Goal: Task Accomplishment & Management: Complete application form

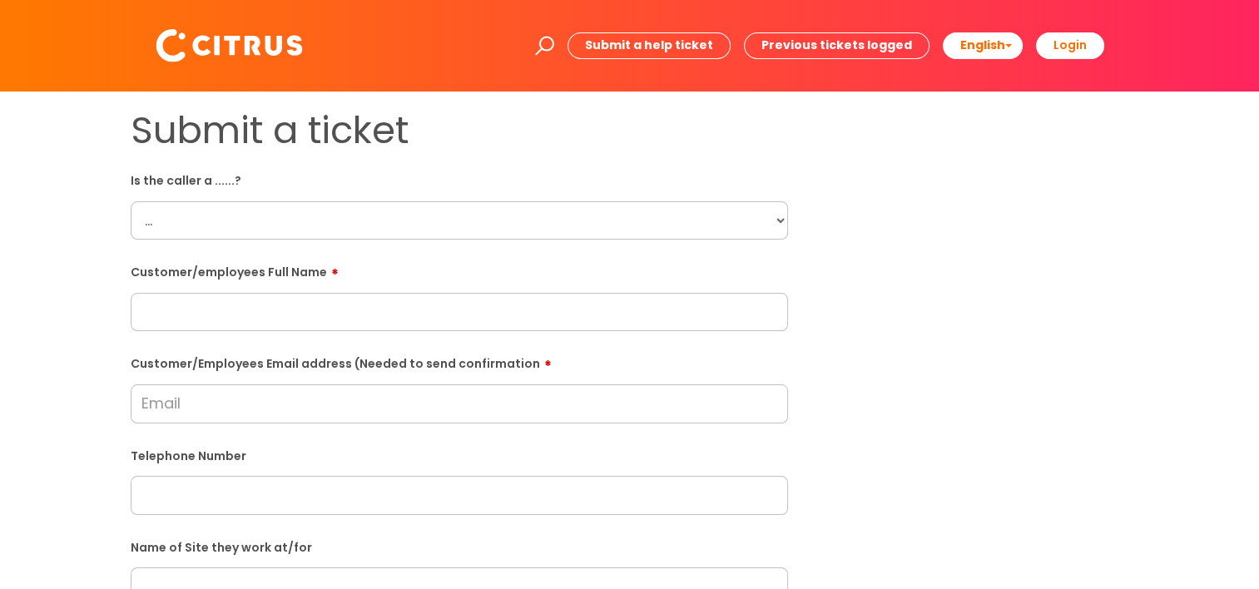
click at [173, 222] on select "... Citrus Customer Citrus Employee Contractor Supplier" at bounding box center [459, 220] width 657 height 38
select select "Citrus Employee"
click at [131, 201] on select "... Citrus Customer Citrus Employee Contractor Supplier" at bounding box center [459, 220] width 657 height 38
click at [193, 406] on input "Customer/Employees Email address (Needed to send confirmation" at bounding box center [459, 403] width 657 height 38
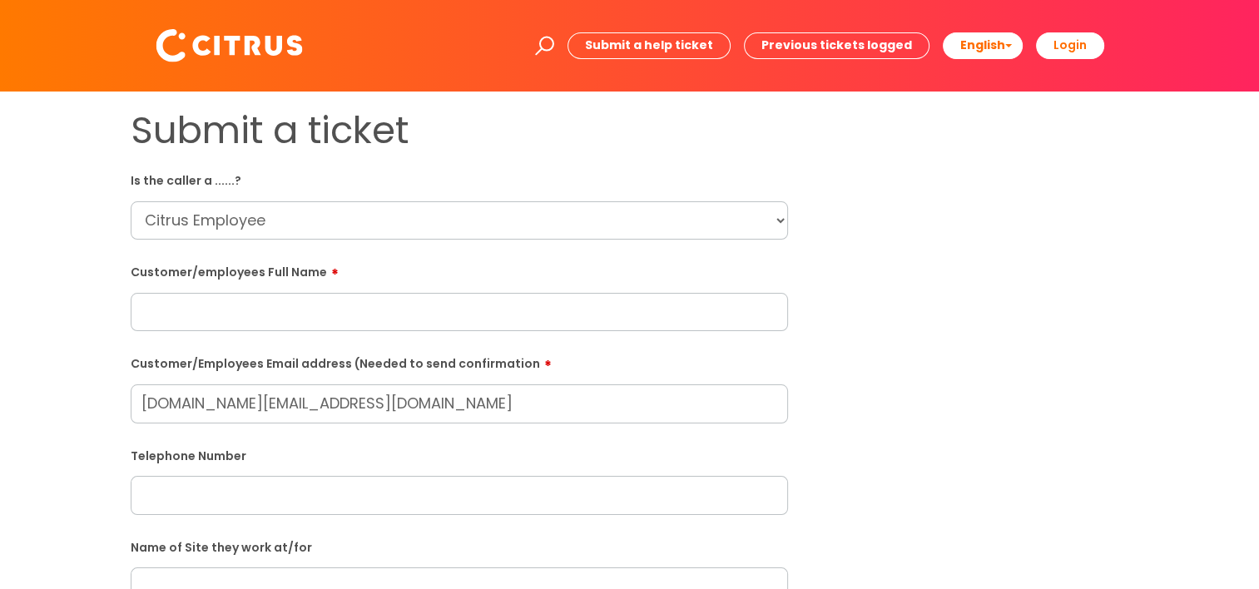
type input "kirsty87.uk@yahoo.com"
click at [157, 503] on input "text" at bounding box center [459, 495] width 657 height 38
type input "07591174857"
click at [221, 471] on input "text" at bounding box center [459, 469] width 657 height 38
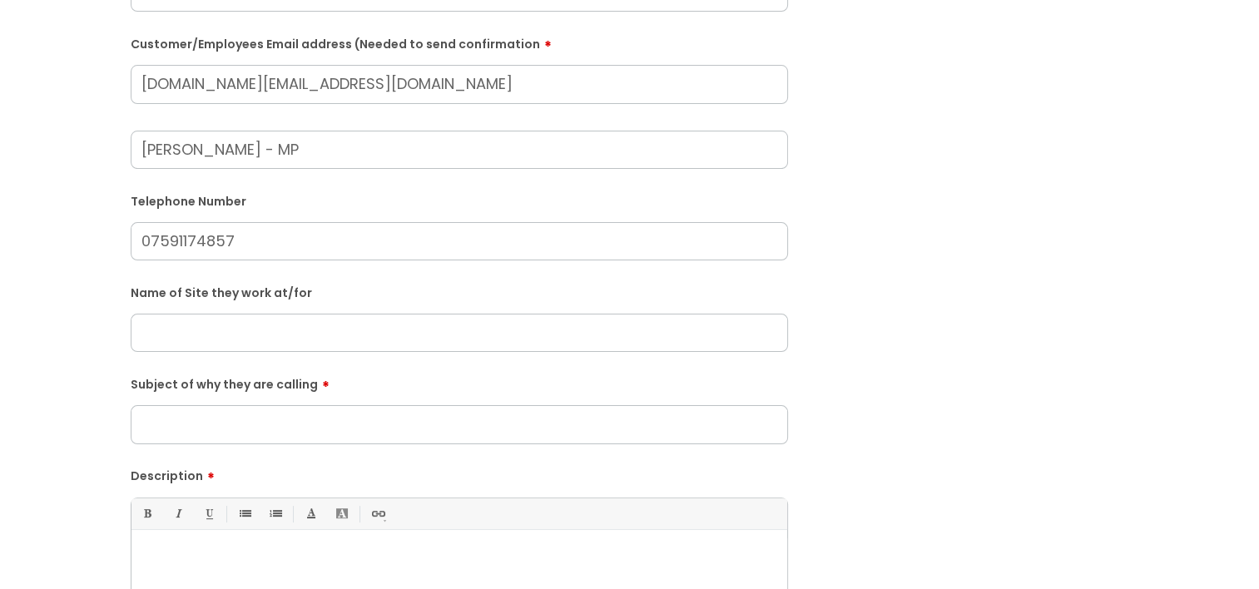
scroll to position [321, 0]
type input "Zoe K - MP"
click at [168, 329] on input "text" at bounding box center [459, 331] width 657 height 38
type input "Druids Head, Kingston"
click at [206, 429] on input "Subject of why they are calling" at bounding box center [459, 423] width 657 height 38
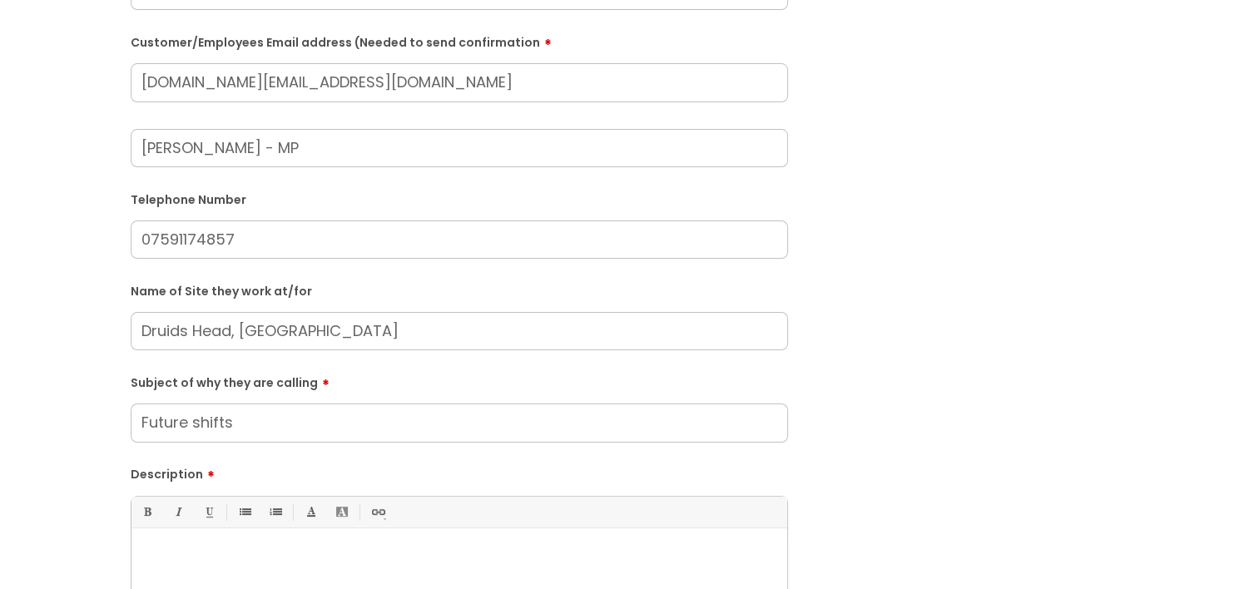
type input "Future shifts"
click at [179, 551] on p at bounding box center [459, 556] width 631 height 15
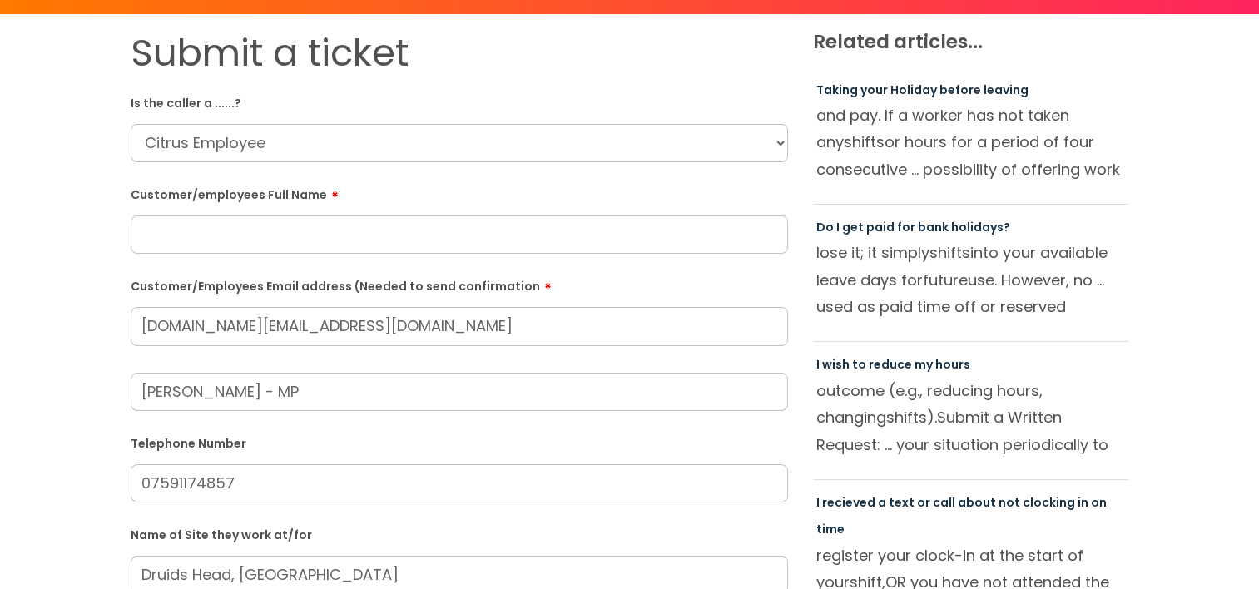
scroll to position [30, 0]
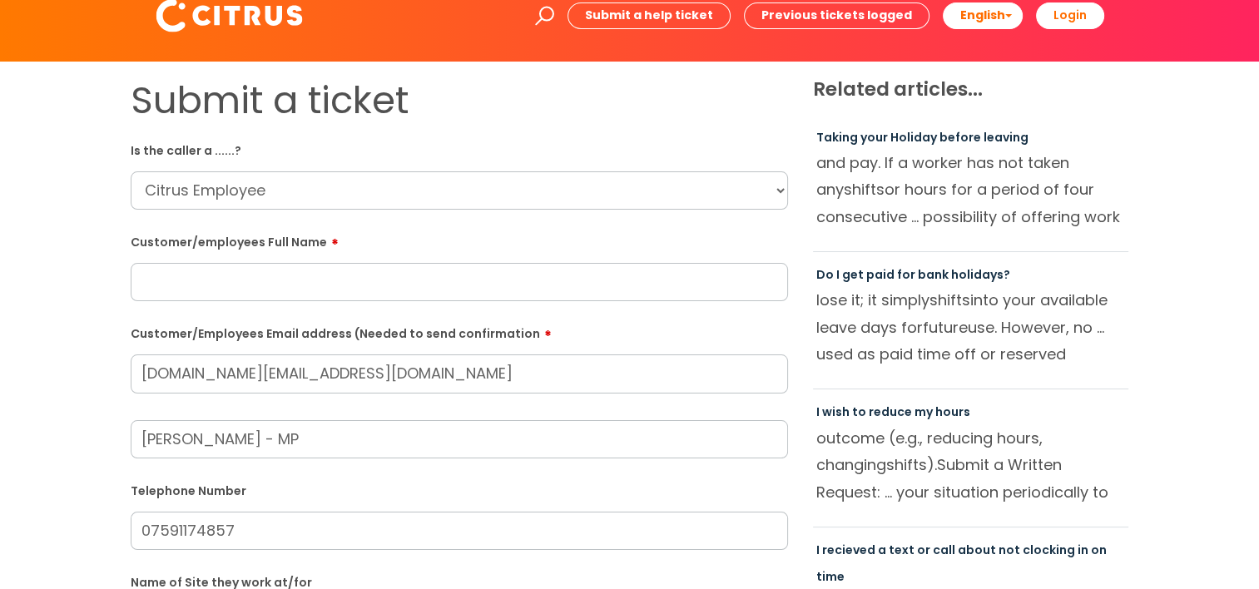
paste input "Kirsty Reid"
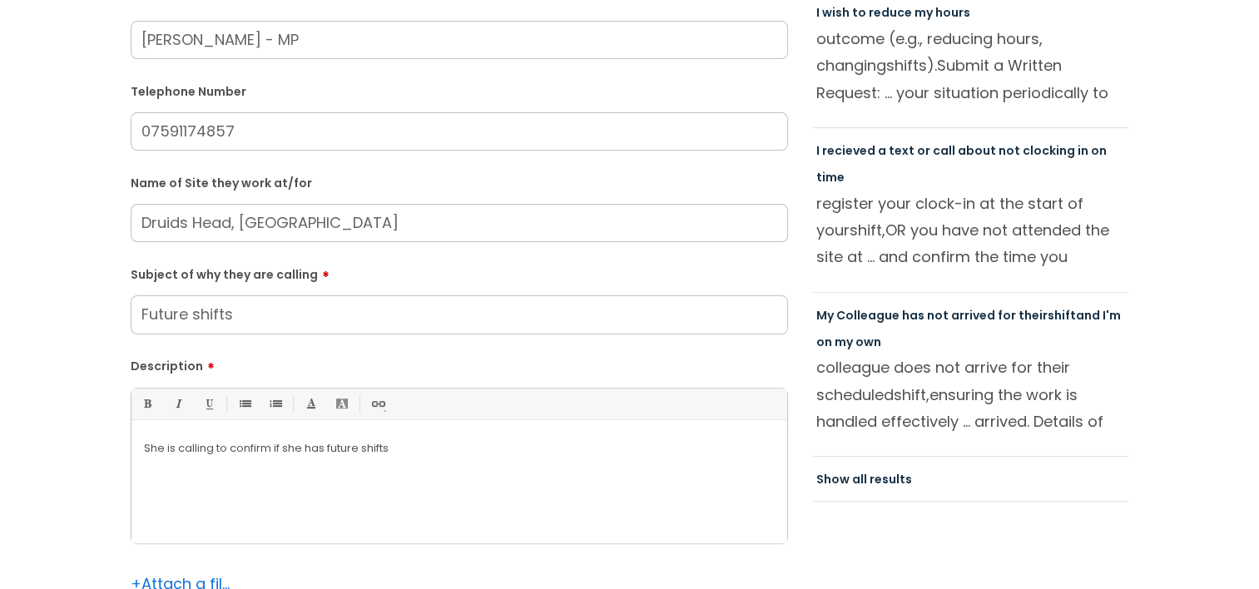
scroll to position [573, 0]
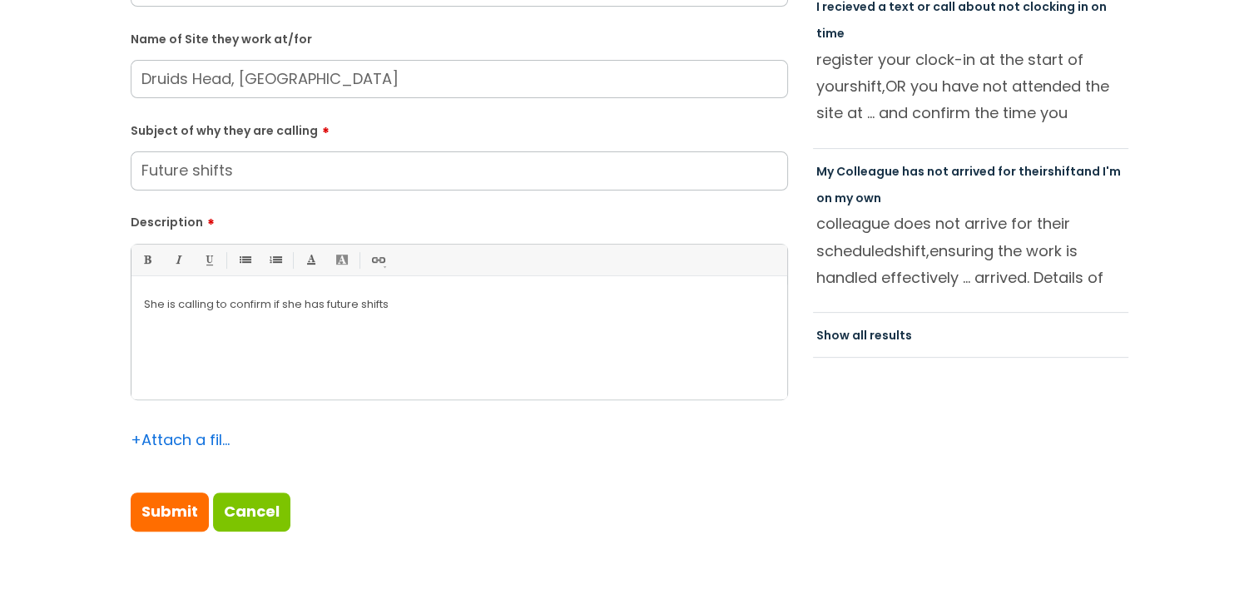
type input "Kirsty Reid"
click at [394, 300] on p "She is calling to confirm if she has future shifts" at bounding box center [459, 304] width 631 height 15
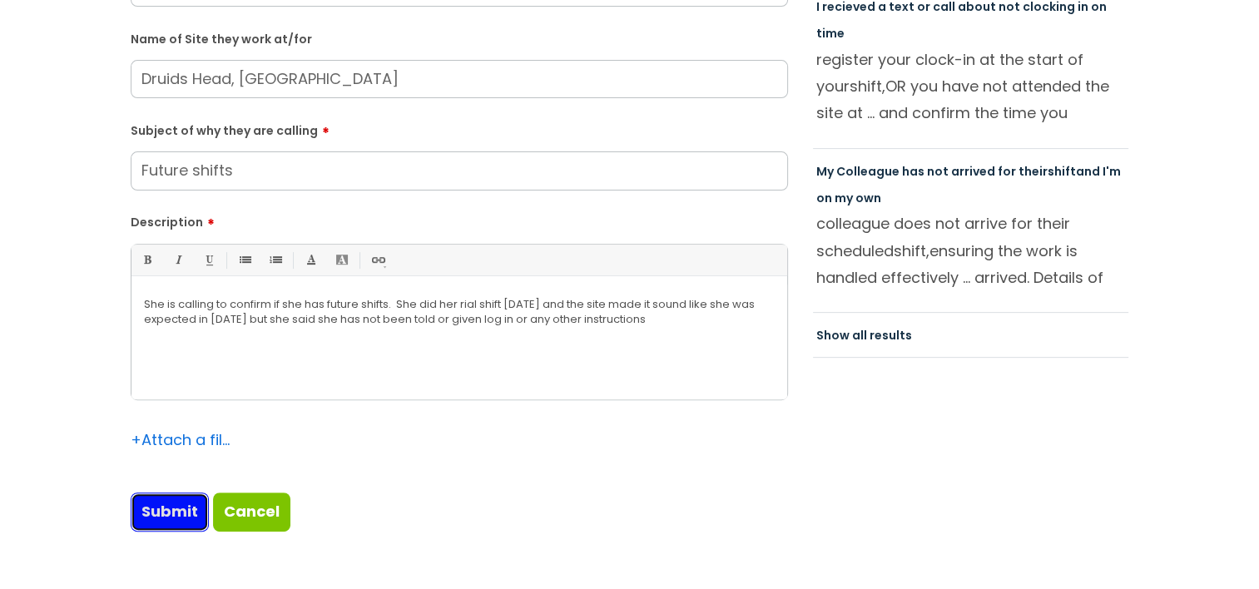
click at [176, 506] on input "Submit" at bounding box center [170, 512] width 78 height 38
type input "Please Wait..."
